Goal: Use online tool/utility: Utilize a website feature to perform a specific function

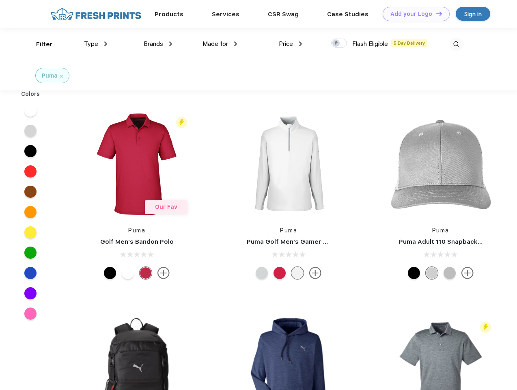
scroll to position [0, 0]
click at [413, 14] on link "Add your Logo Design Tool" at bounding box center [416, 14] width 67 height 14
click at [0, 0] on div "Design Tool" at bounding box center [0, 0] width 0 height 0
click at [435, 13] on link "Add your Logo Design Tool" at bounding box center [416, 14] width 67 height 14
click at [39, 44] on div "Filter" at bounding box center [44, 44] width 17 height 9
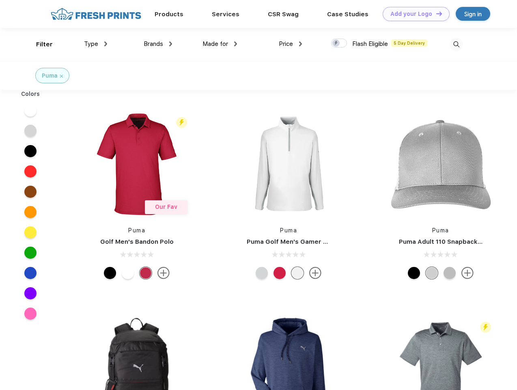
click at [96, 44] on span "Type" at bounding box center [91, 43] width 14 height 7
click at [158, 44] on span "Brands" at bounding box center [153, 43] width 19 height 7
click at [220, 44] on span "Made for" at bounding box center [216, 43] width 26 height 7
click at [291, 44] on span "Price" at bounding box center [286, 43] width 14 height 7
click at [339, 43] on div at bounding box center [339, 43] width 16 height 9
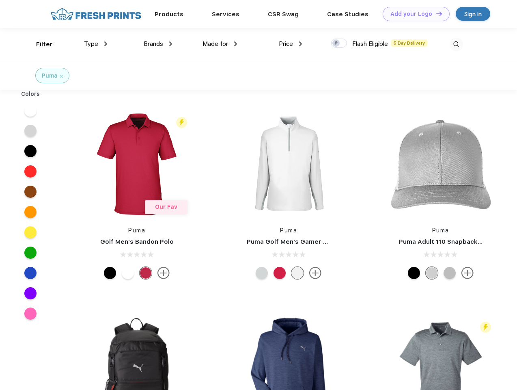
click at [336, 43] on input "checkbox" at bounding box center [333, 40] width 5 height 5
click at [456, 44] on img at bounding box center [456, 44] width 13 height 13
